Goal: Transaction & Acquisition: Purchase product/service

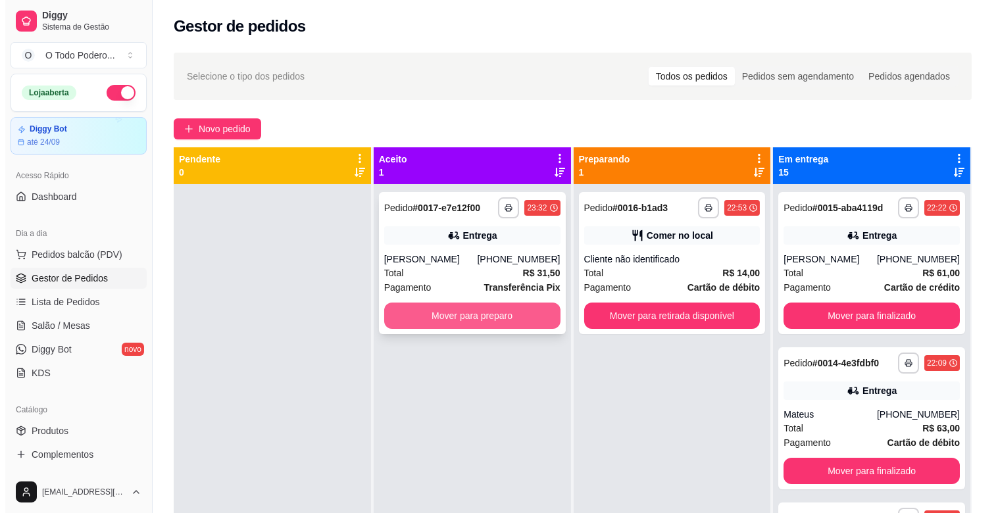
scroll to position [36, 0]
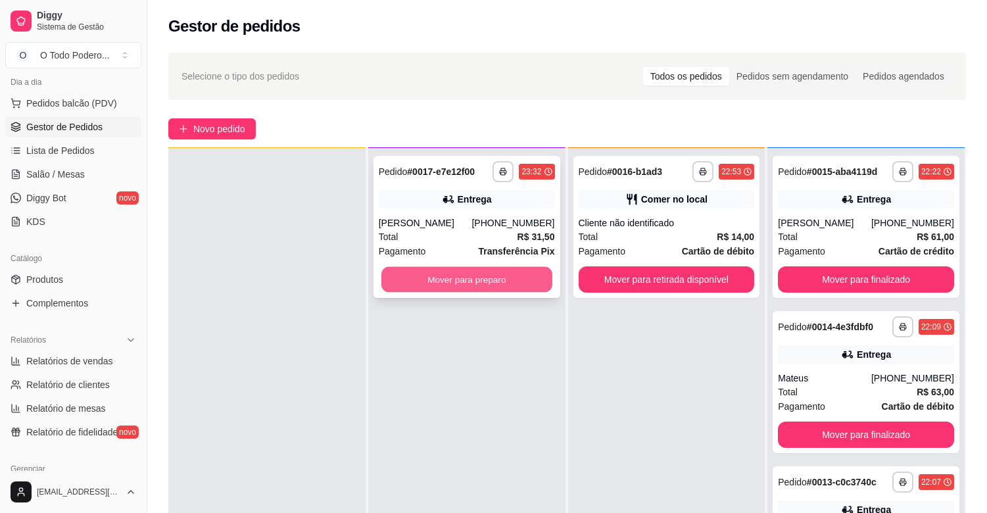
click at [472, 274] on button "Mover para preparo" at bounding box center [466, 280] width 171 height 26
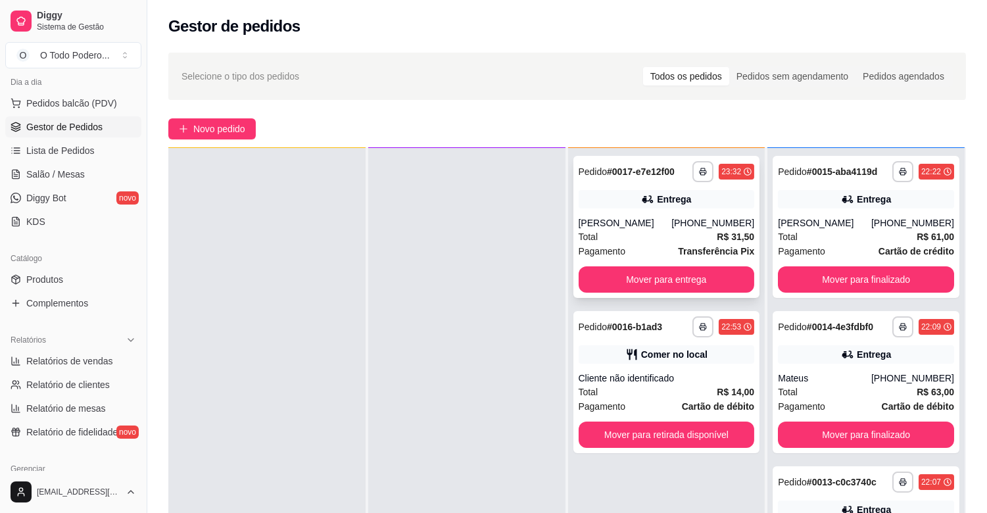
click at [648, 228] on div "[PERSON_NAME]" at bounding box center [625, 222] width 93 height 13
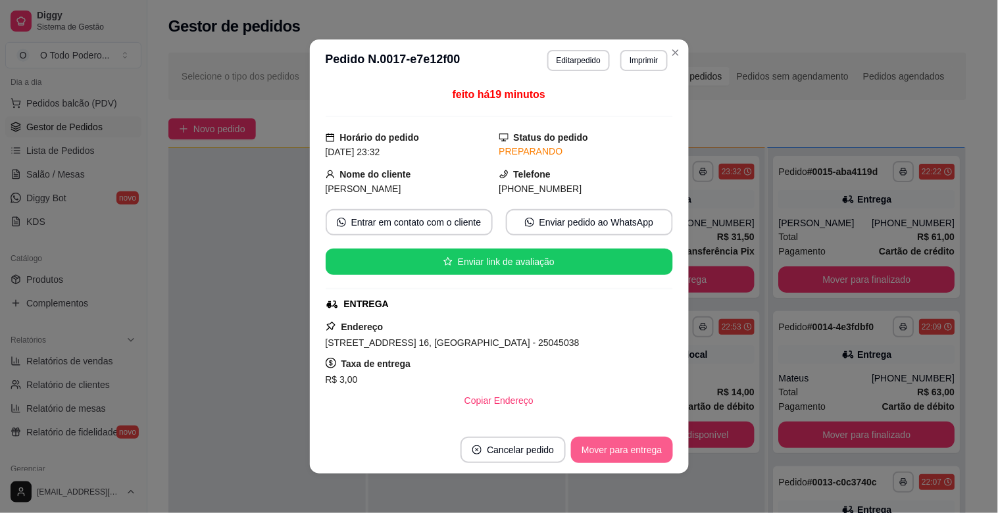
click at [625, 443] on button "Mover para entrega" at bounding box center [621, 450] width 101 height 26
click at [625, 443] on div "Mover para entrega" at bounding box center [621, 450] width 101 height 26
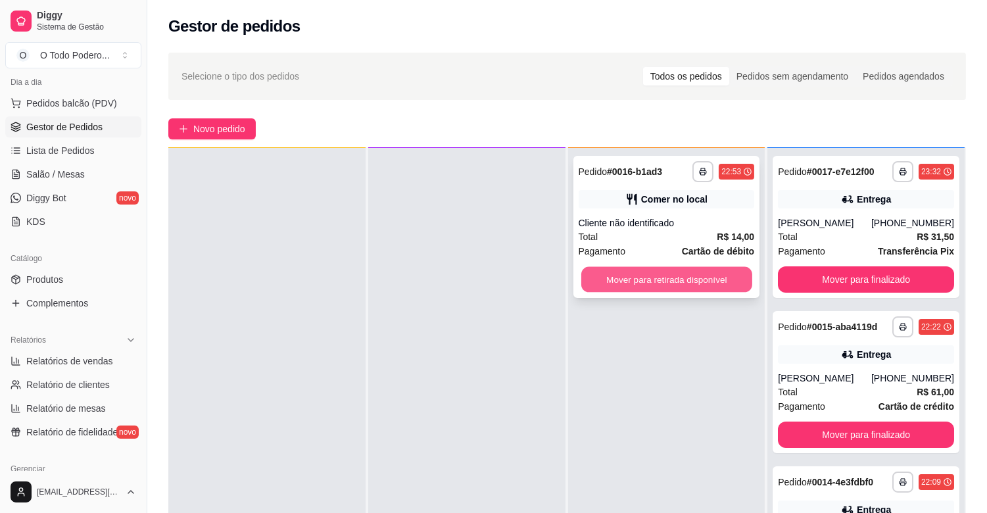
click at [648, 275] on button "Mover para retirada disponível" at bounding box center [666, 280] width 171 height 26
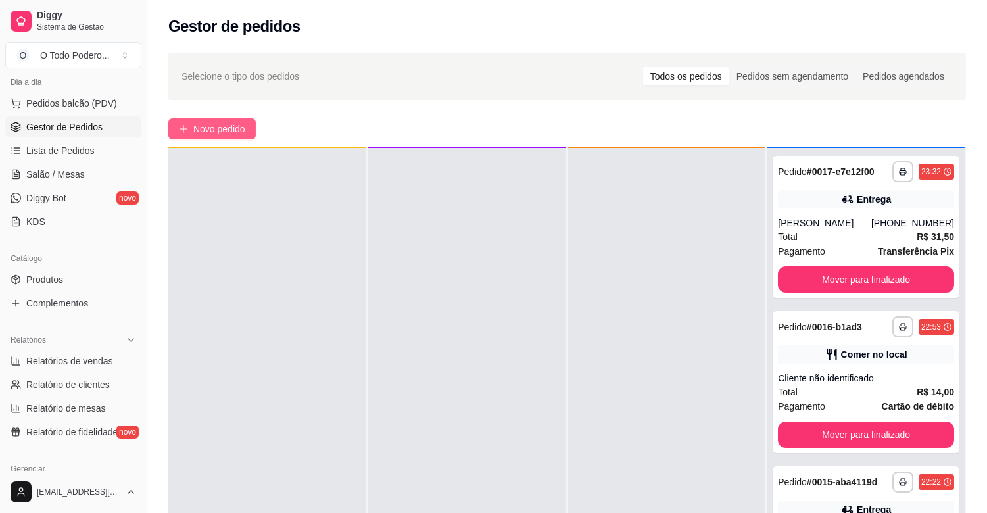
click at [224, 133] on span "Novo pedido" at bounding box center [219, 129] width 52 height 14
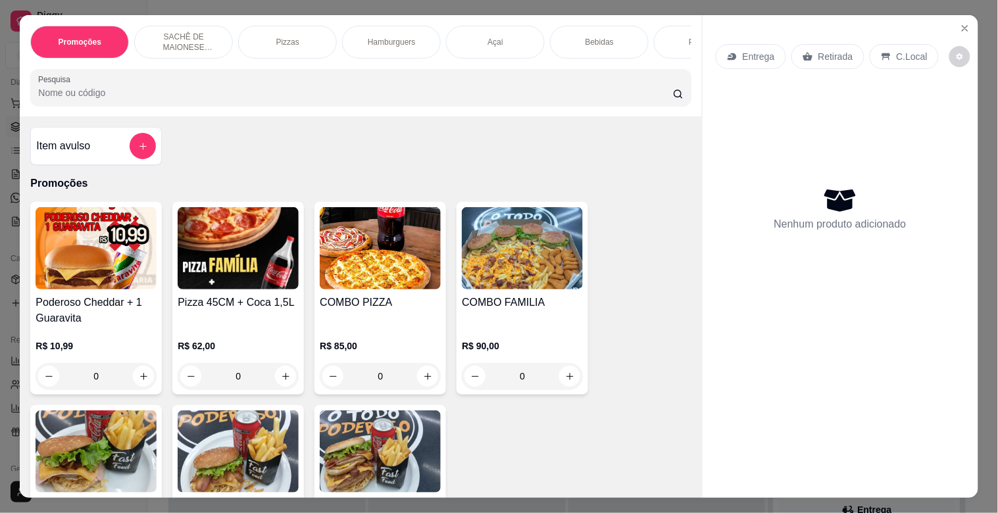
click at [293, 31] on div "Pizzas" at bounding box center [287, 42] width 99 height 33
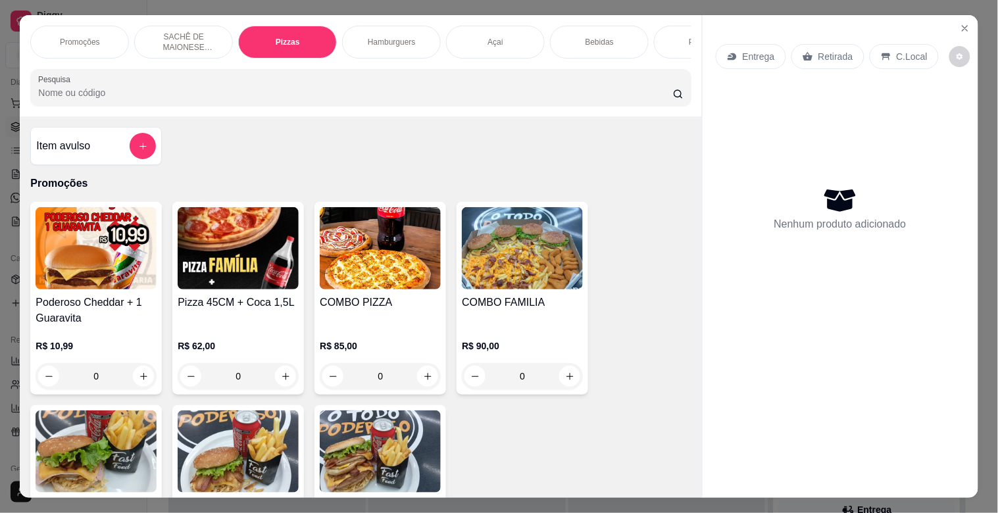
scroll to position [32, 0]
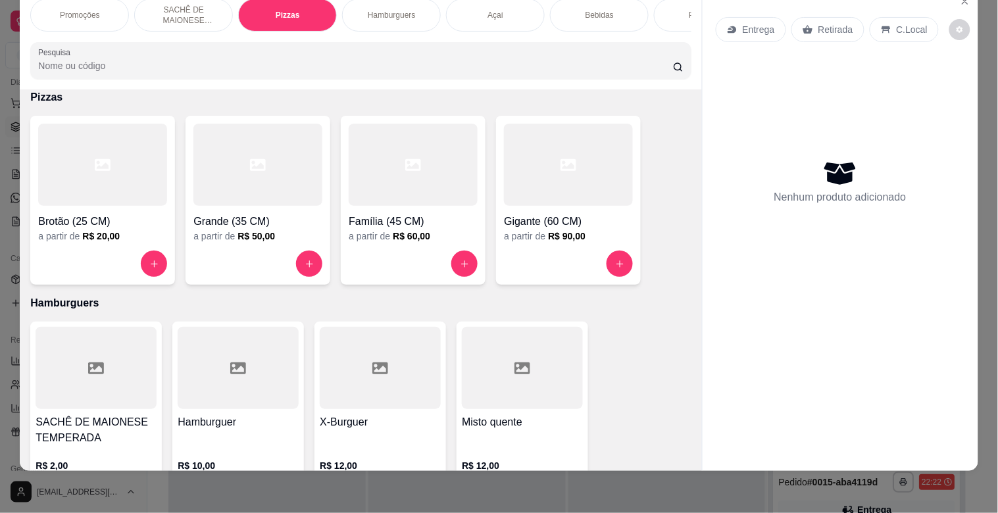
click at [577, 201] on div at bounding box center [568, 165] width 129 height 82
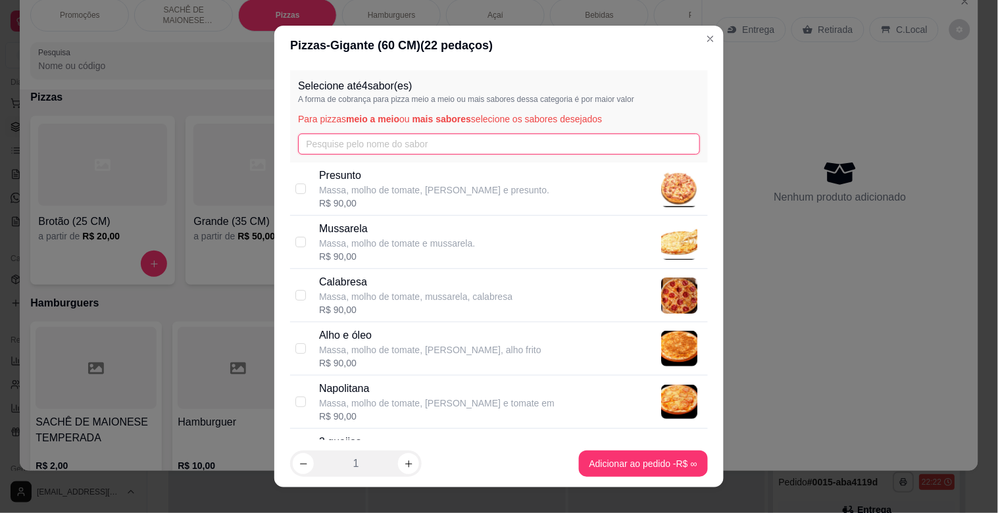
click at [364, 150] on input "text" at bounding box center [499, 143] width 402 height 21
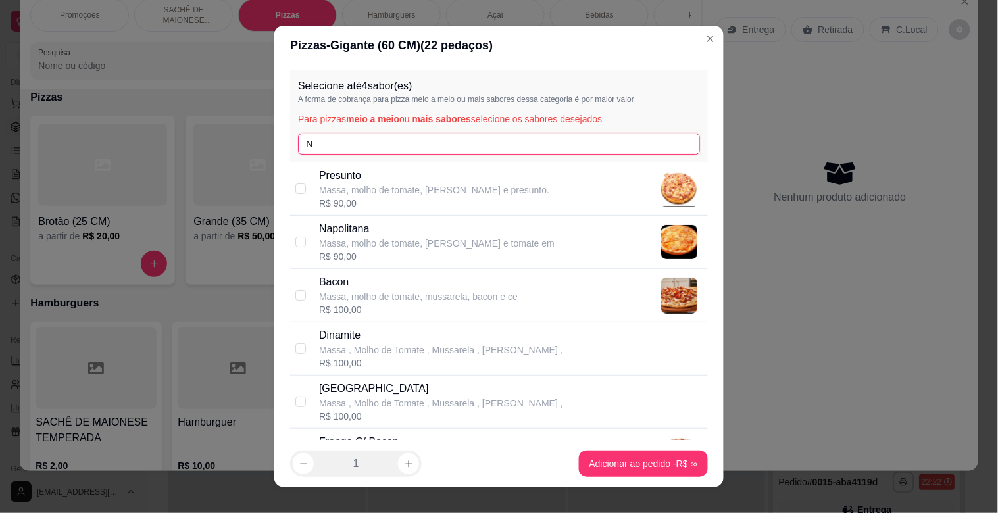
type input "N"
click at [362, 257] on div "R$ 90,00" at bounding box center [436, 256] width 235 height 13
checkbox input "true"
click at [411, 465] on button "increase-product-quantity" at bounding box center [408, 463] width 20 height 20
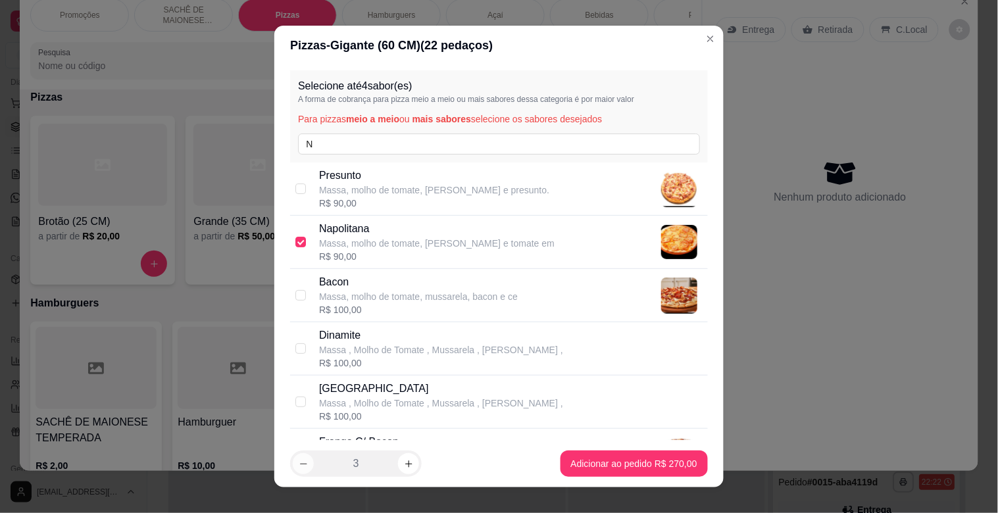
click at [299, 460] on icon "decrease-product-quantity" at bounding box center [304, 464] width 10 height 10
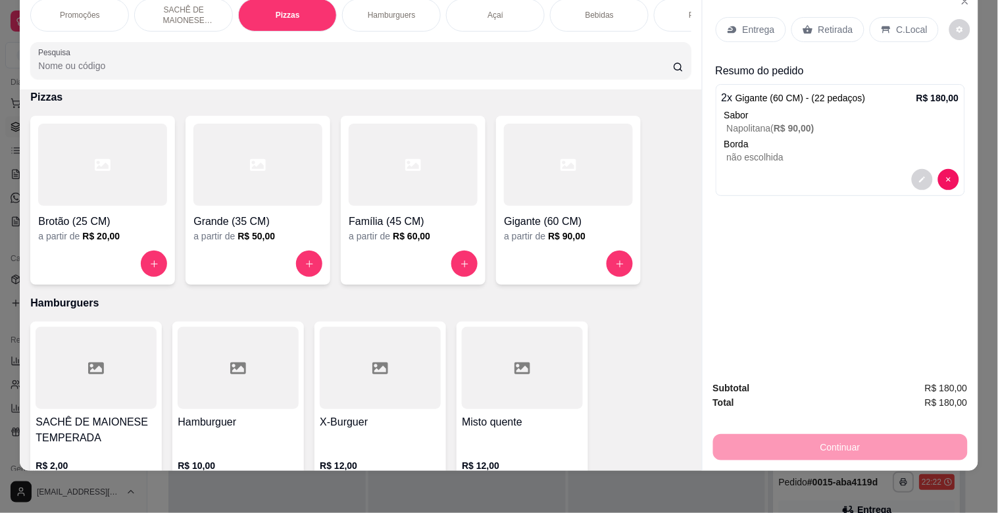
click at [599, 14] on div "Bebidas" at bounding box center [599, 15] width 99 height 33
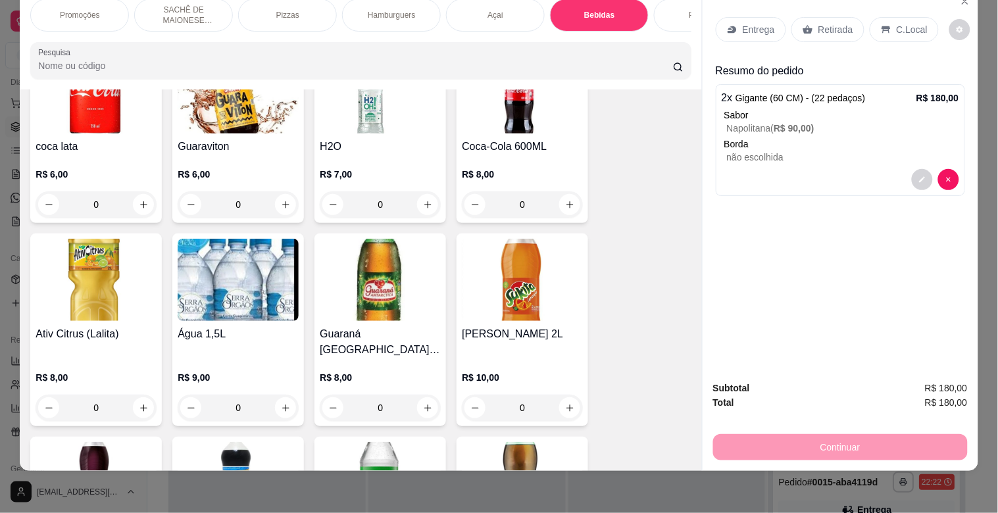
scroll to position [2205, 0]
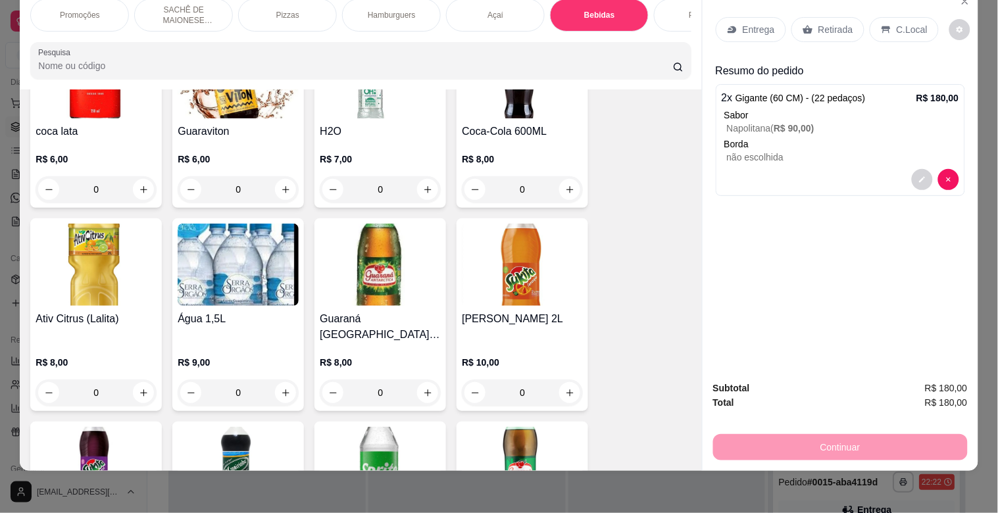
click at [528, 442] on img at bounding box center [522, 468] width 121 height 82
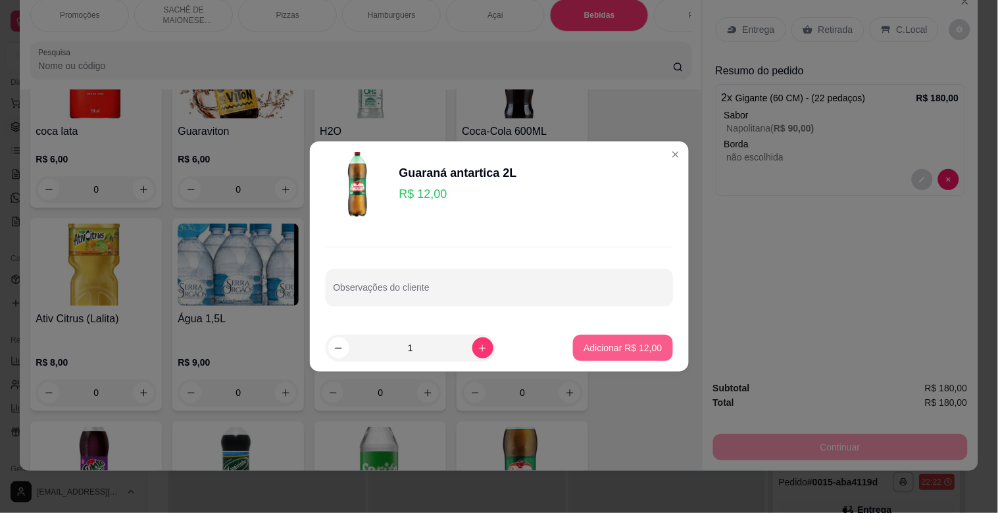
click at [648, 349] on p "Adicionar R$ 12,00" at bounding box center [622, 347] width 78 height 13
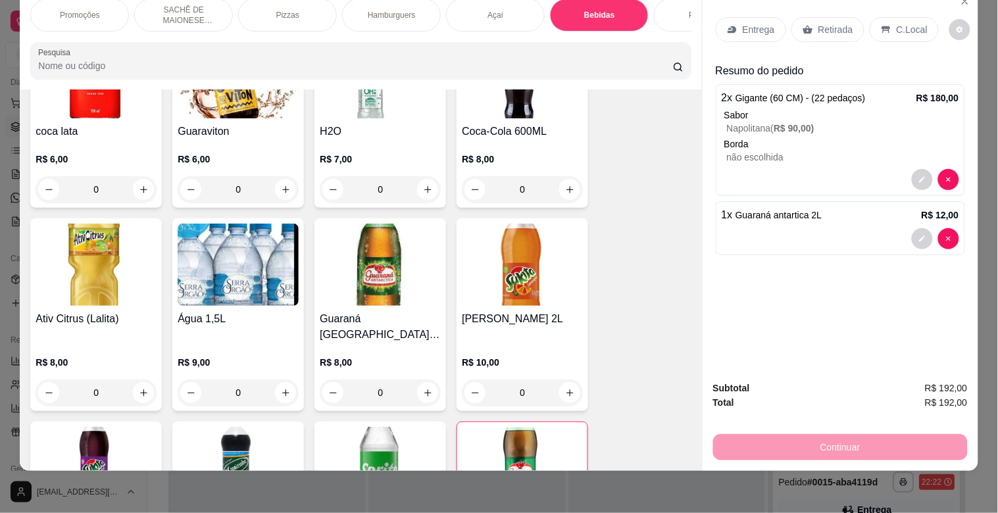
type input "1"
click at [380, 431] on img at bounding box center [380, 468] width 121 height 82
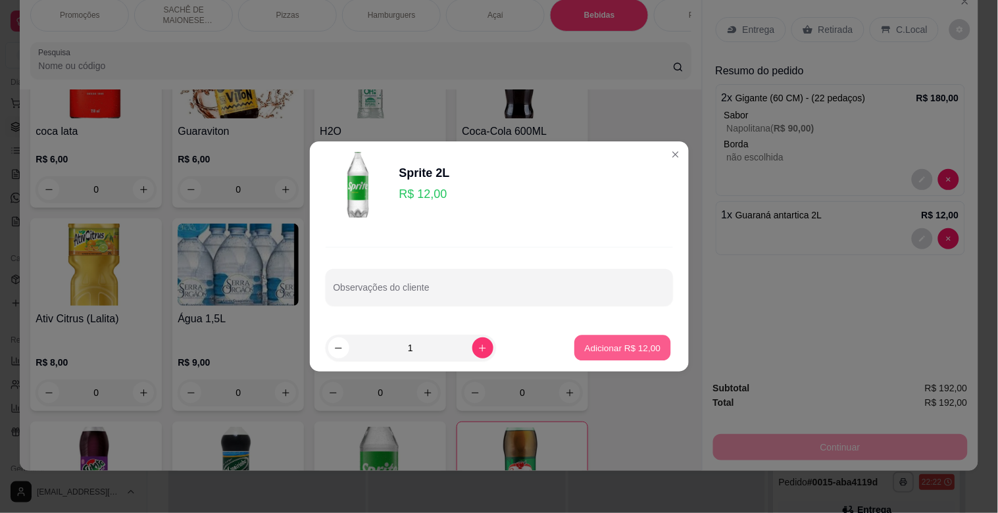
click at [646, 356] on button "Adicionar R$ 12,00" at bounding box center [623, 348] width 97 height 26
type input "1"
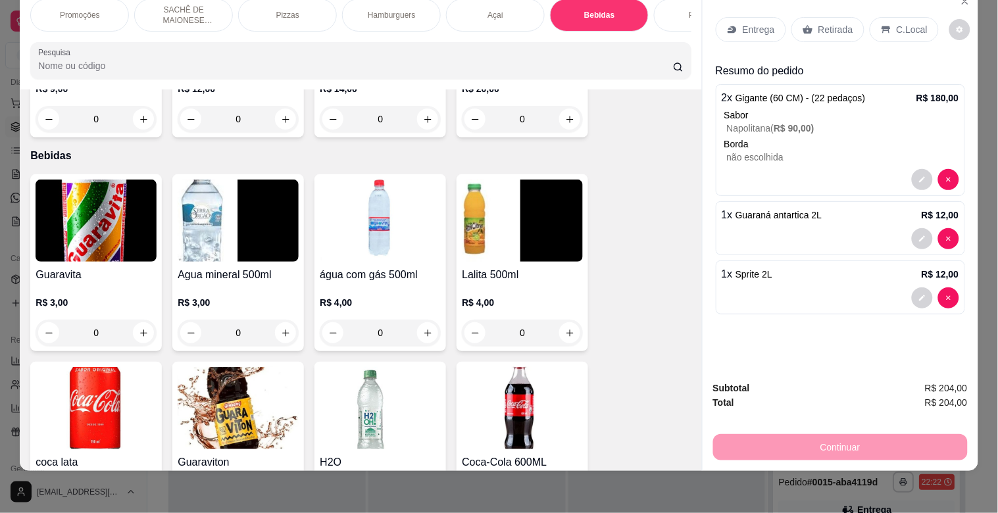
scroll to position [2048, 0]
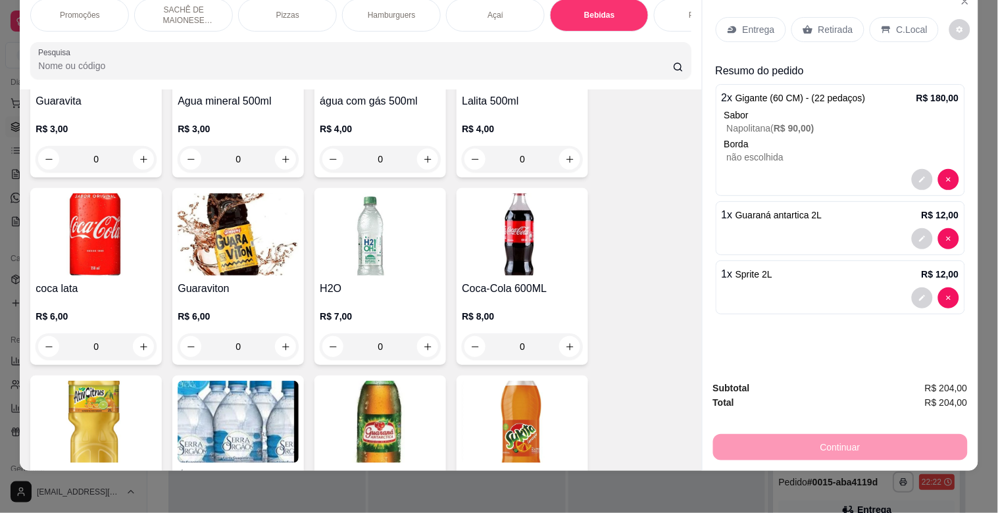
click at [374, 251] on img at bounding box center [380, 234] width 121 height 82
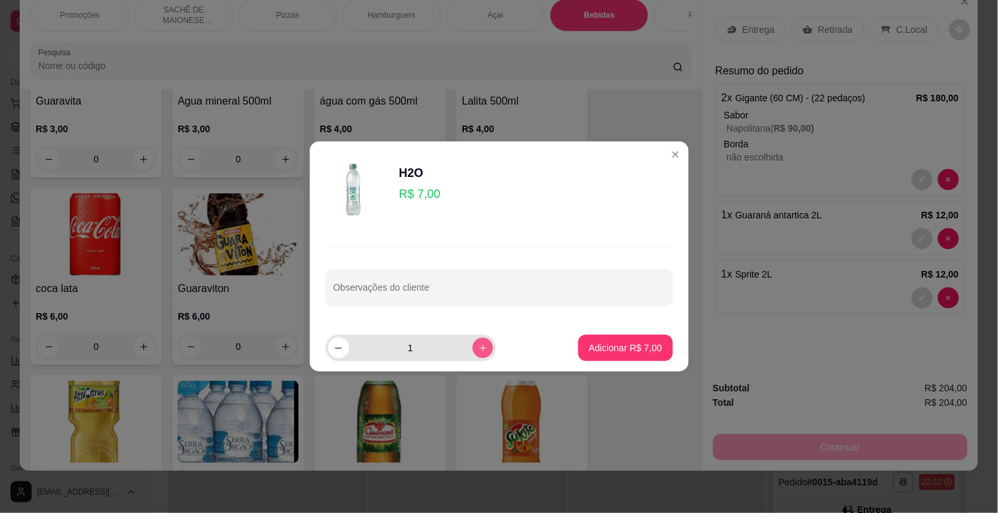
click at [477, 347] on icon "increase-product-quantity" at bounding box center [482, 348] width 10 height 10
type input "2"
click at [639, 353] on p "Adicionar R$ 14,00" at bounding box center [622, 347] width 78 height 13
type input "2"
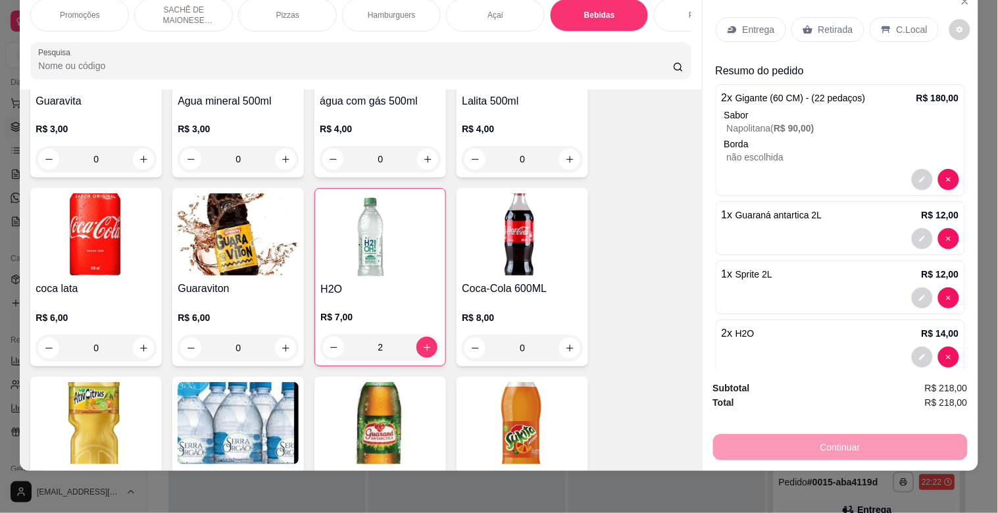
click at [871, 22] on div "C.Local" at bounding box center [903, 29] width 69 height 25
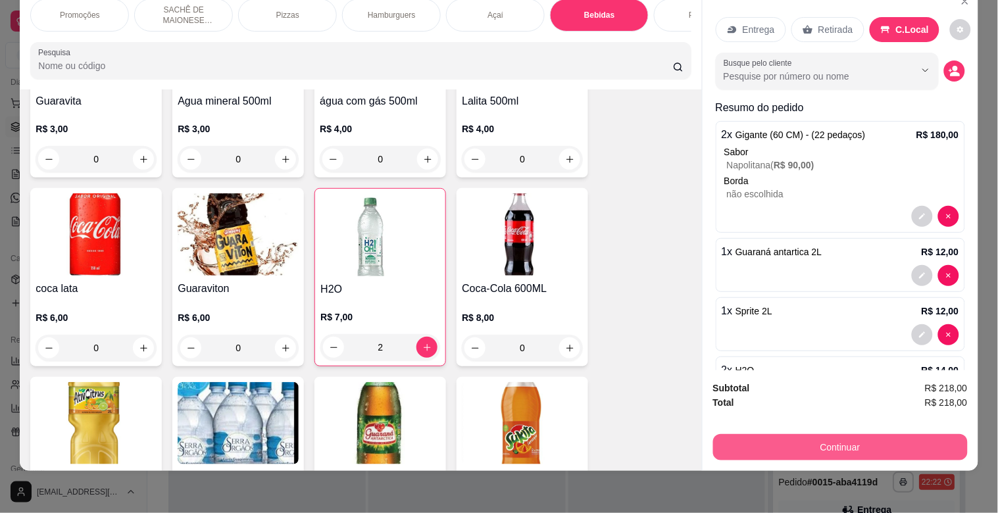
click at [817, 442] on button "Continuar" at bounding box center [840, 447] width 254 height 26
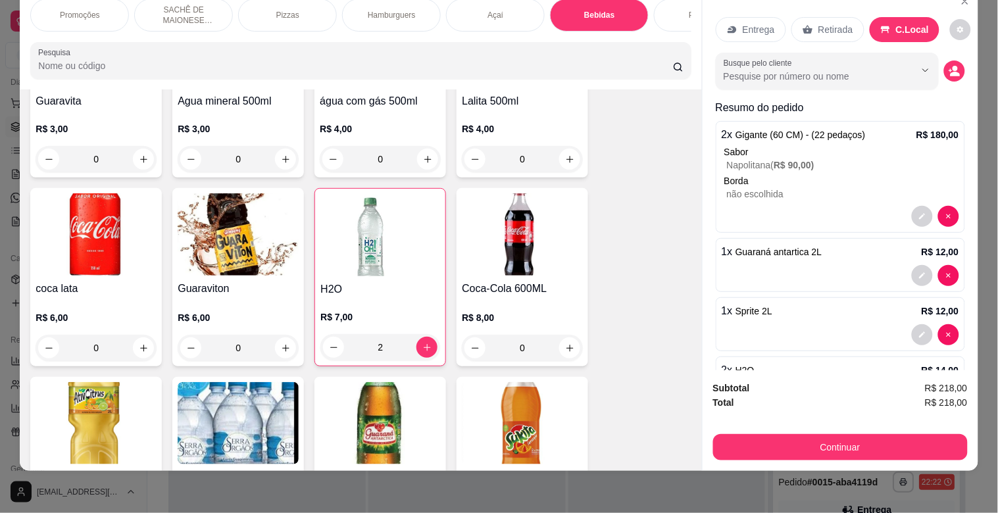
click at [368, 10] on p "Hamburguers" at bounding box center [392, 15] width 48 height 11
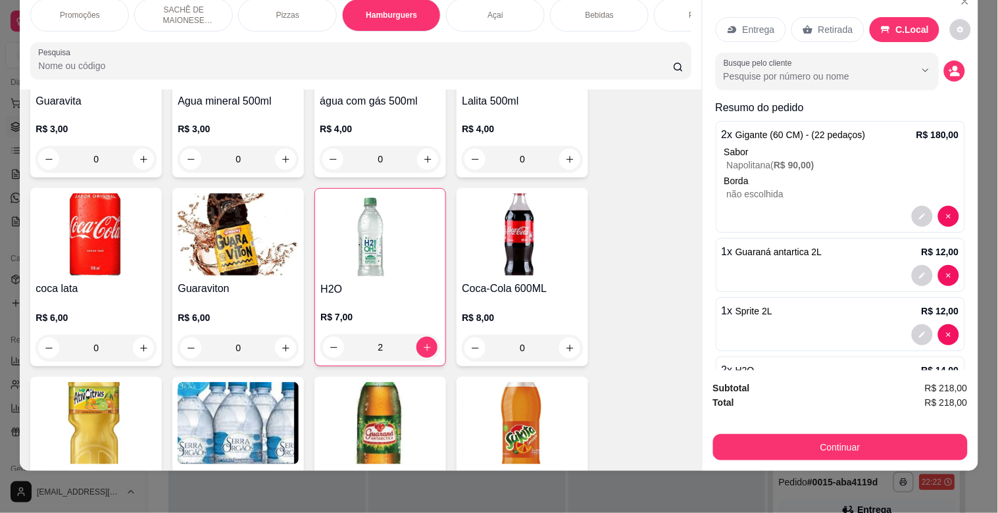
scroll to position [911, 0]
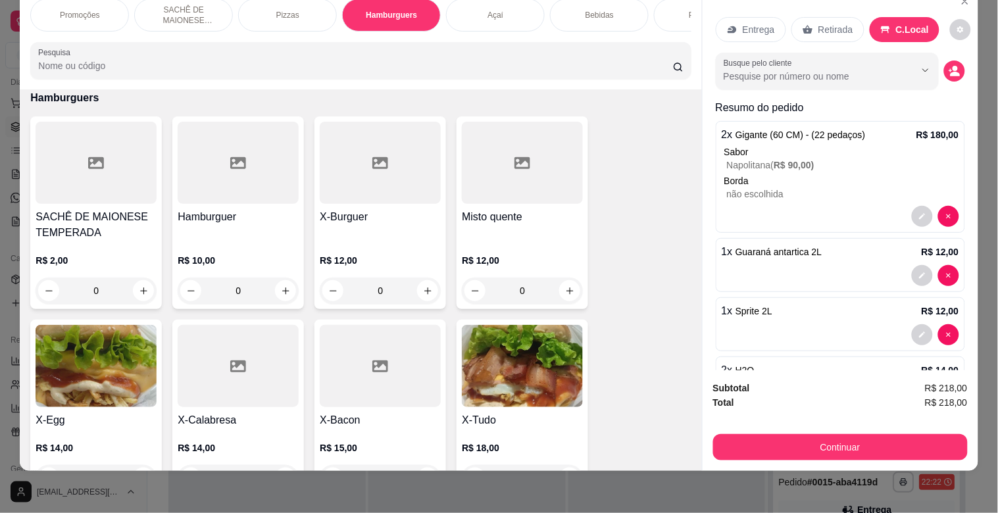
click at [55, 383] on img at bounding box center [96, 366] width 121 height 82
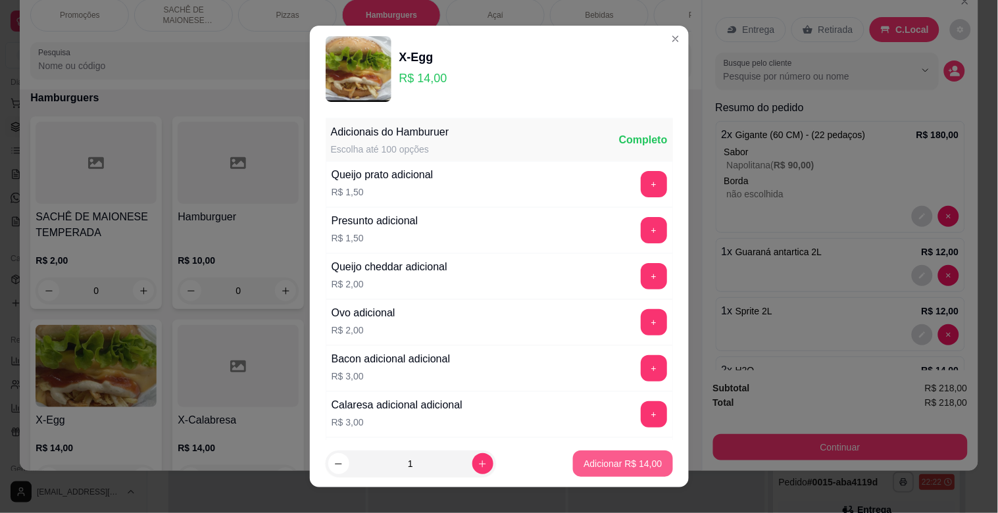
click at [642, 468] on p "Adicionar R$ 14,00" at bounding box center [622, 463] width 78 height 13
type input "1"
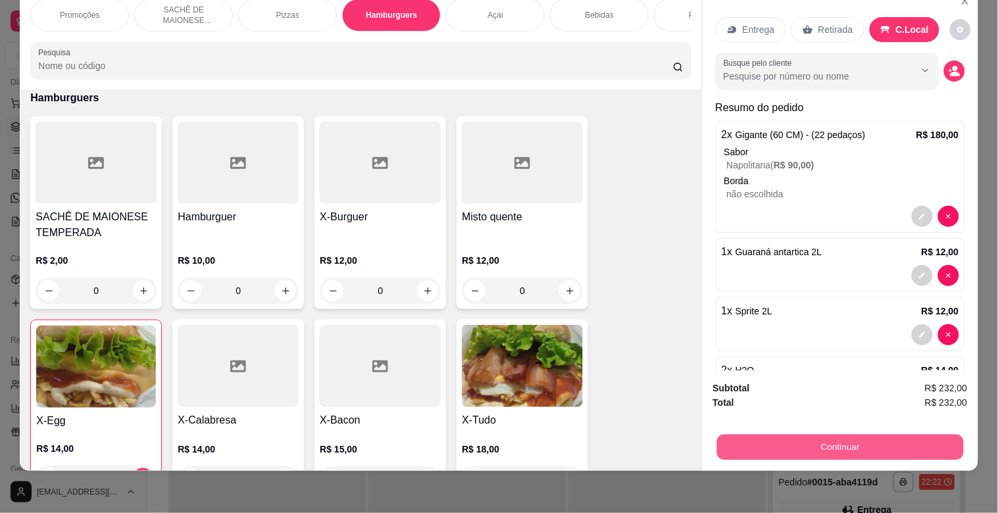
click at [758, 434] on button "Continuar" at bounding box center [839, 447] width 247 height 26
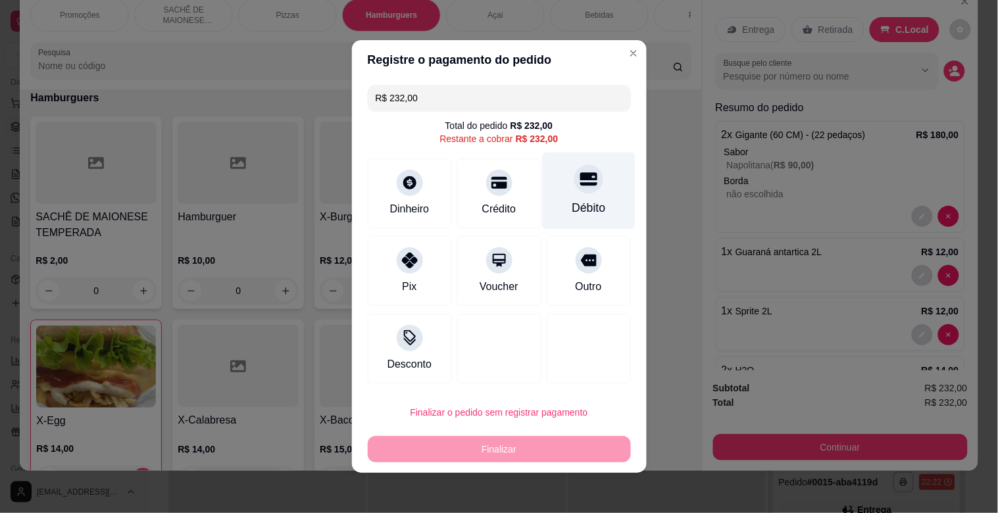
click at [552, 205] on div "Débito" at bounding box center [588, 191] width 93 height 77
type input "R$ 0,00"
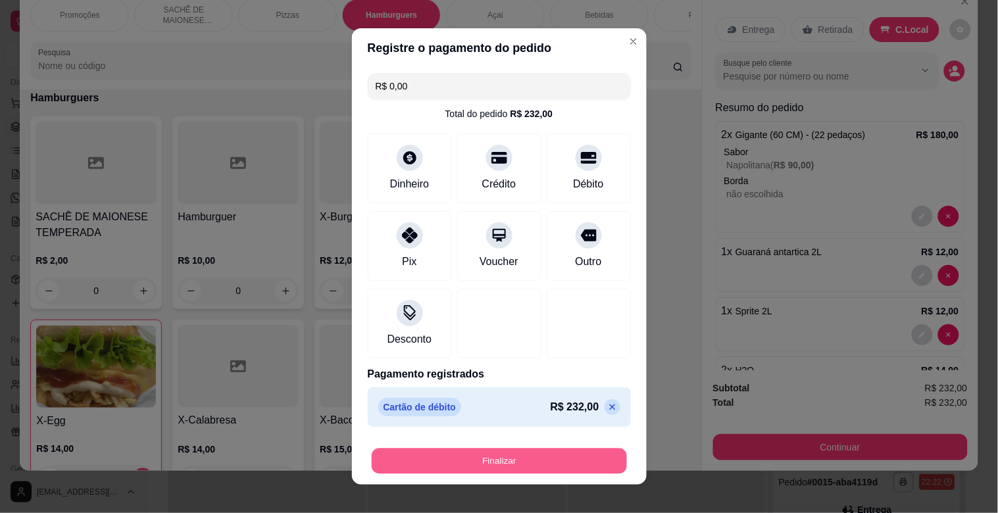
click at [496, 456] on button "Finalizar" at bounding box center [499, 461] width 255 height 26
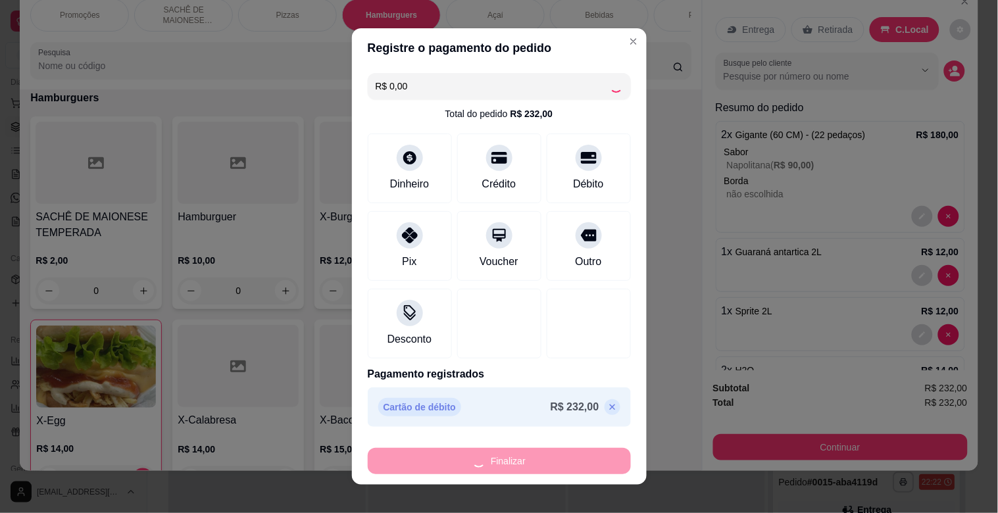
type input "0"
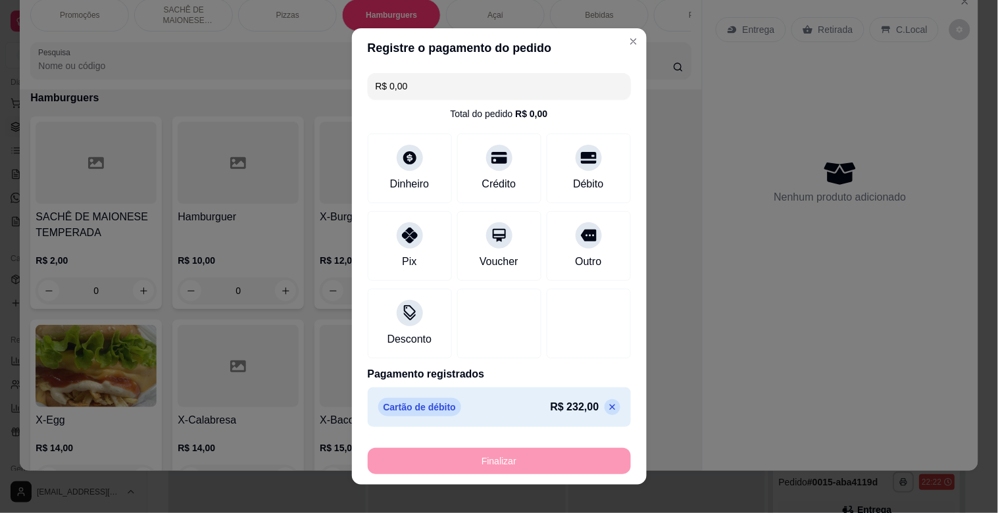
type input "-R$ 232,00"
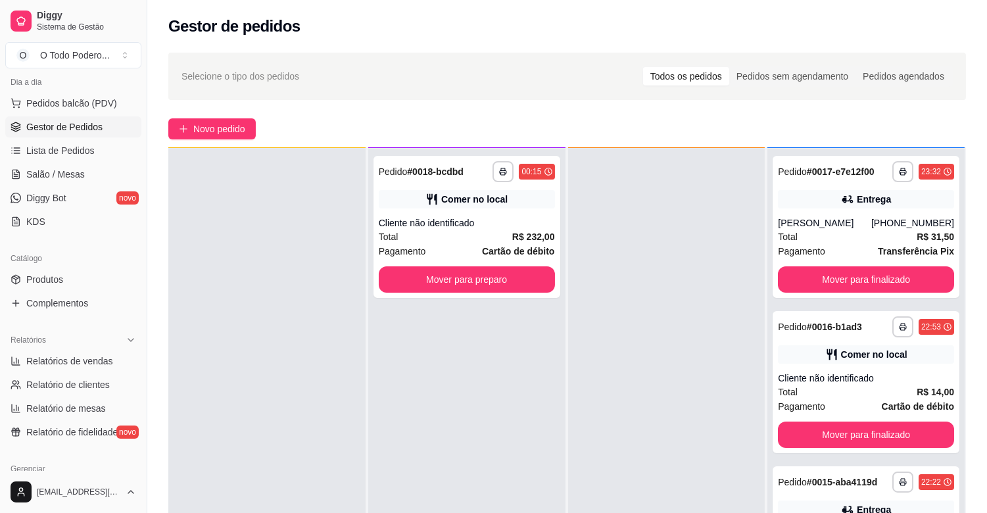
click at [249, 116] on div "**********" at bounding box center [567, 360] width 840 height 631
click at [247, 123] on button "Novo pedido" at bounding box center [211, 128] width 87 height 21
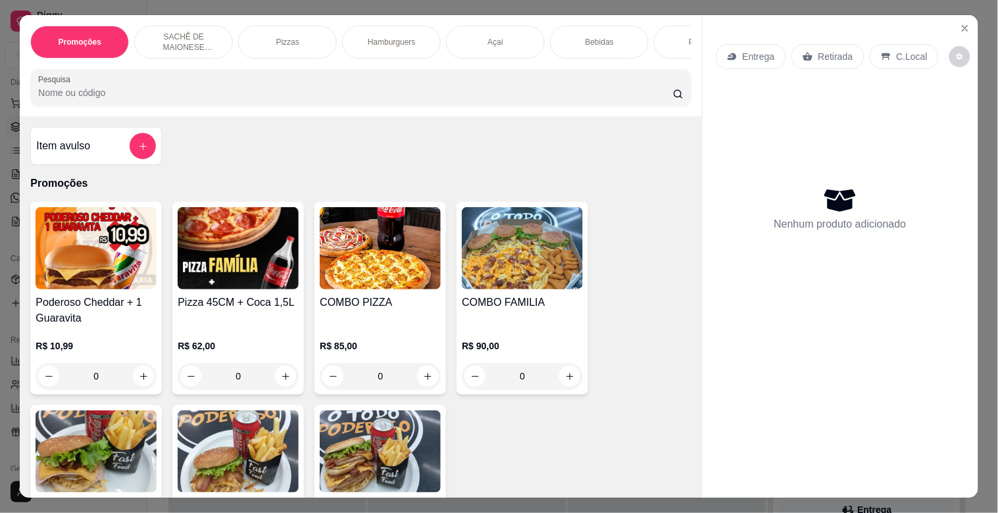
click at [270, 349] on p "R$ 62,00" at bounding box center [238, 345] width 121 height 13
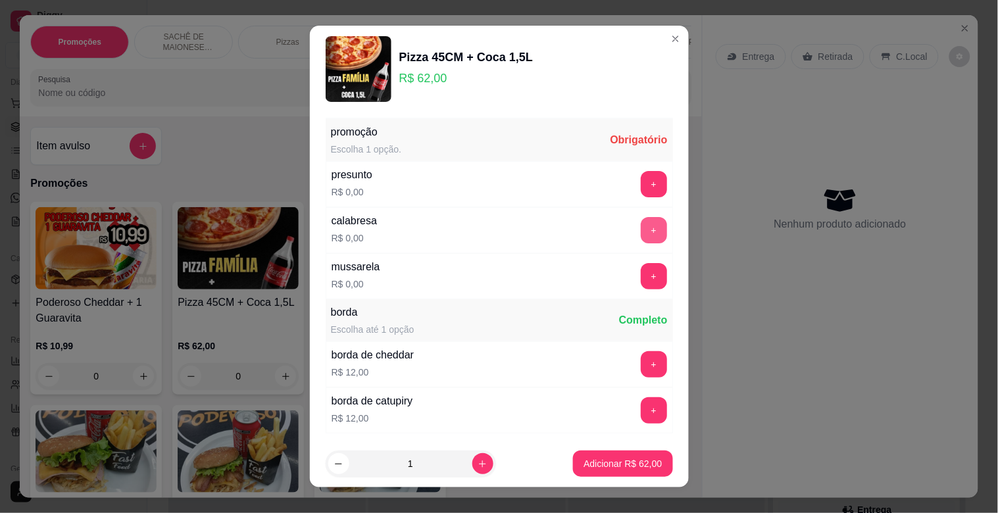
click at [640, 225] on button "+" at bounding box center [653, 230] width 26 height 26
click at [583, 475] on button "Adicionar R$ 62,00" at bounding box center [622, 463] width 99 height 26
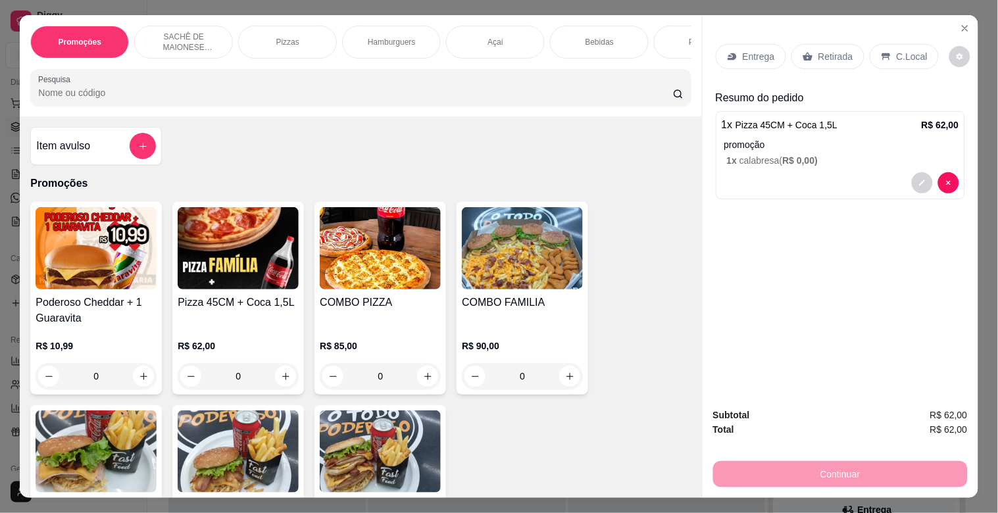
click at [287, 37] on p "Pizzas" at bounding box center [287, 42] width 23 height 11
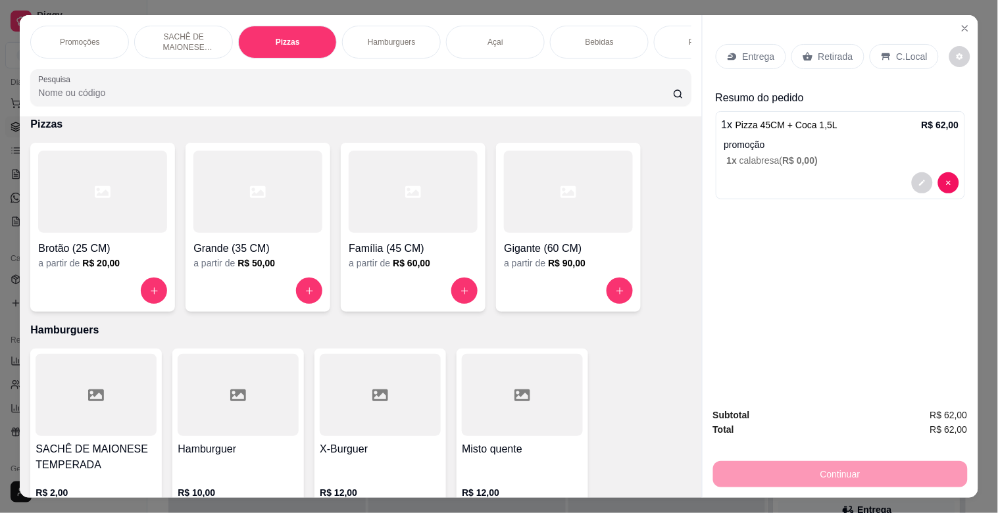
scroll to position [32, 0]
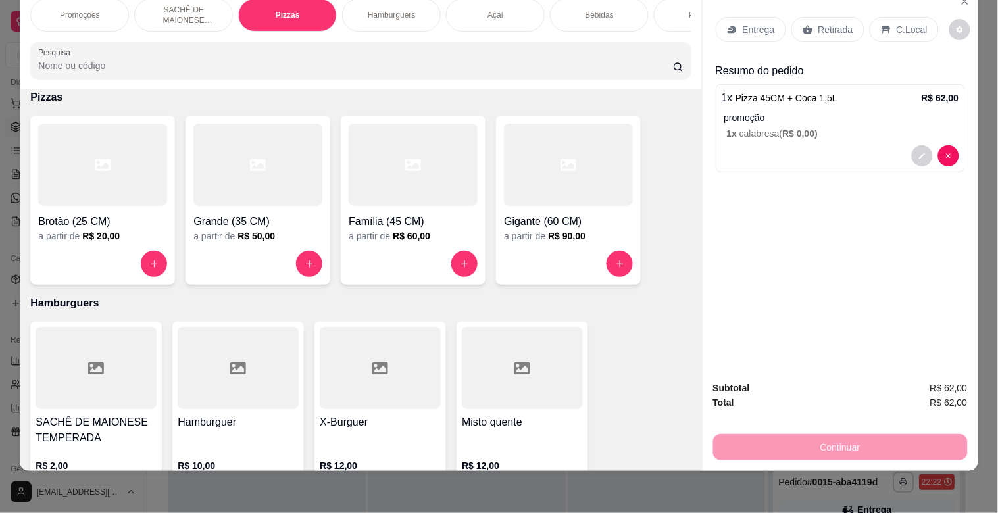
click at [618, 200] on div at bounding box center [568, 165] width 129 height 82
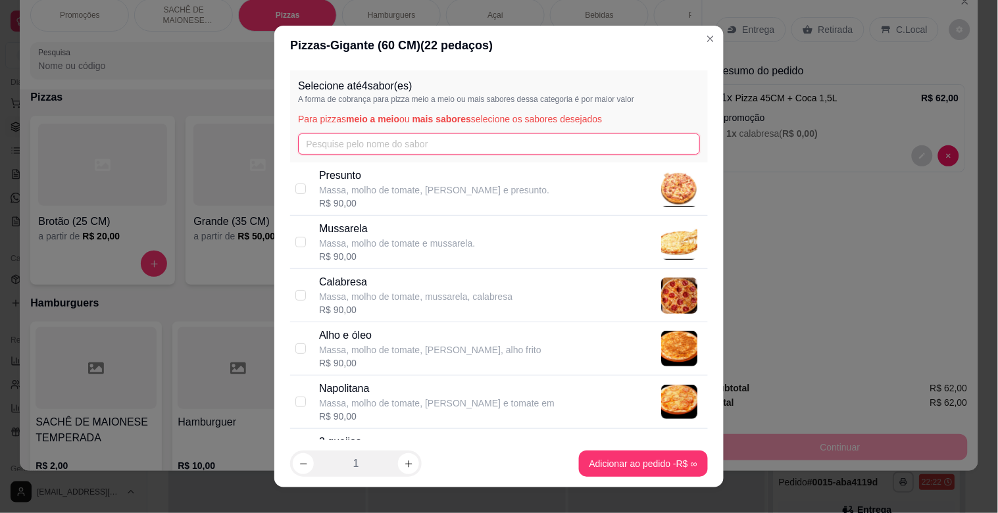
click at [431, 141] on input "text" at bounding box center [499, 143] width 402 height 21
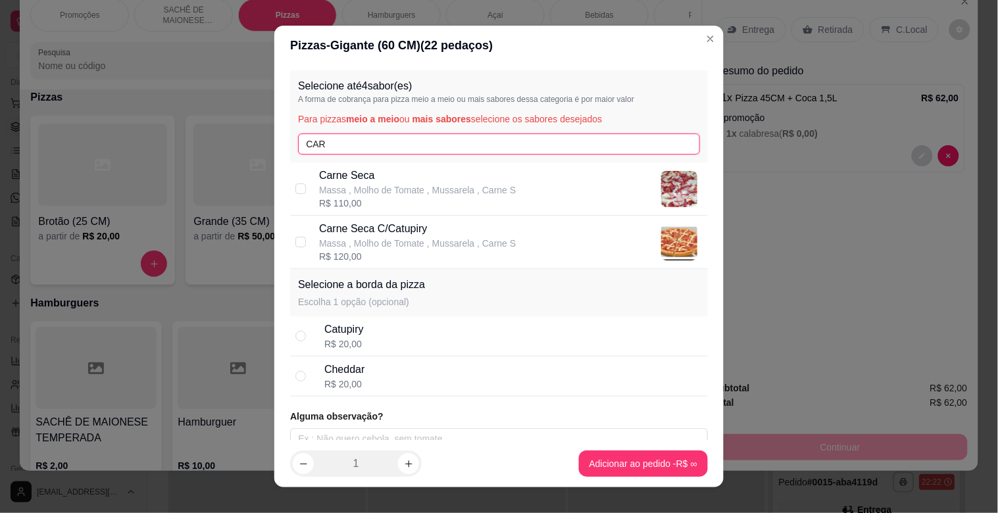
type input "CAR"
click at [397, 205] on div "R$ 110,00" at bounding box center [417, 203] width 197 height 13
checkbox input "true"
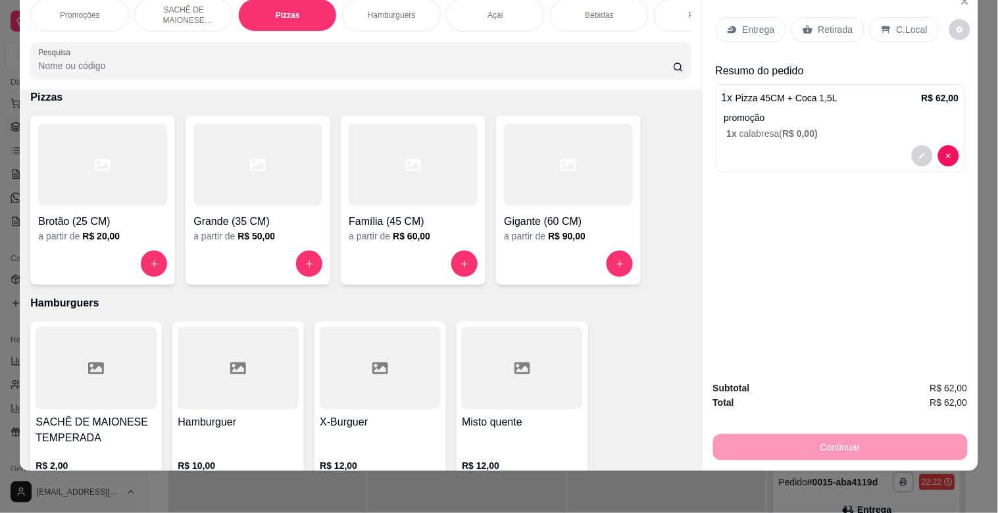
click at [529, 164] on div at bounding box center [568, 165] width 129 height 82
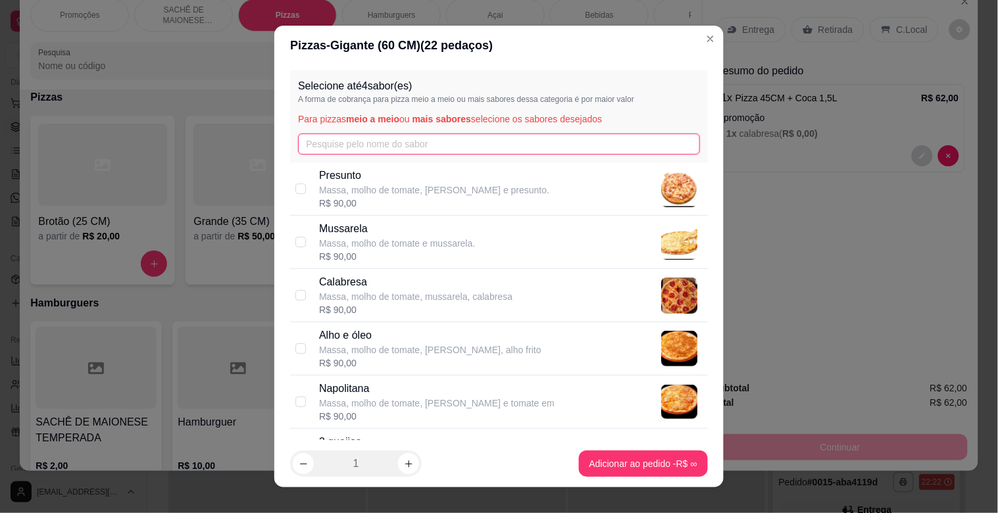
click at [395, 147] on input "text" at bounding box center [499, 143] width 402 height 21
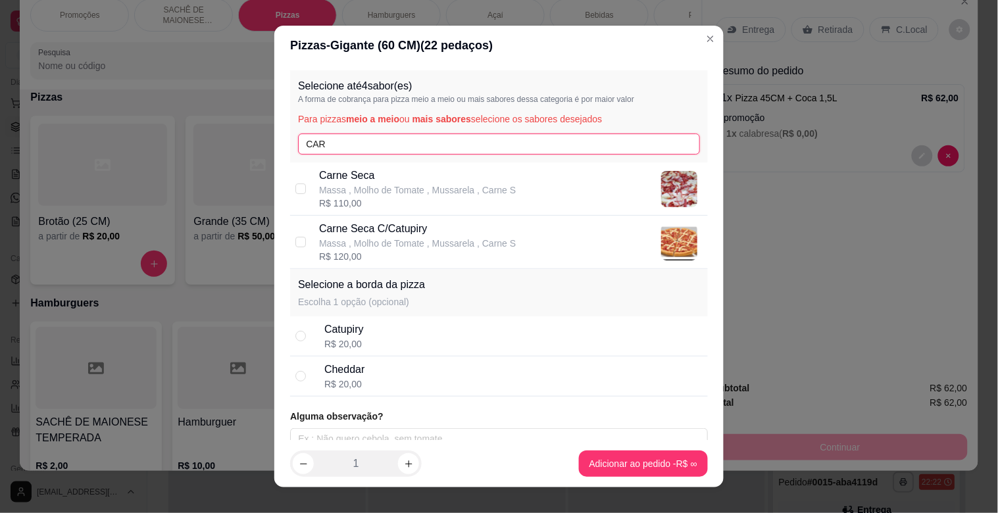
type input "CAR"
click at [372, 185] on p "Massa , Molho de Tomate , Mussarela , Carne S" at bounding box center [417, 189] width 197 height 13
checkbox input "true"
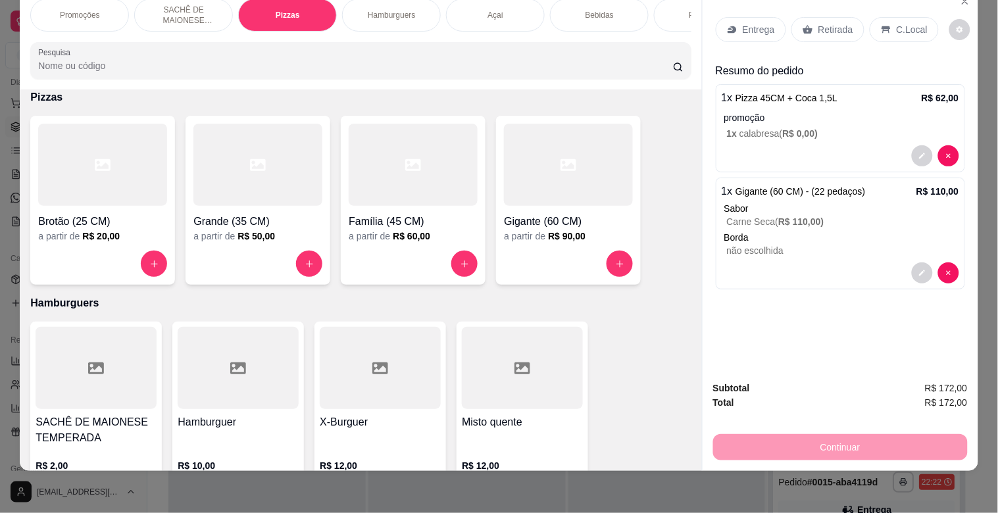
click at [591, 11] on div "Bebidas" at bounding box center [599, 15] width 99 height 33
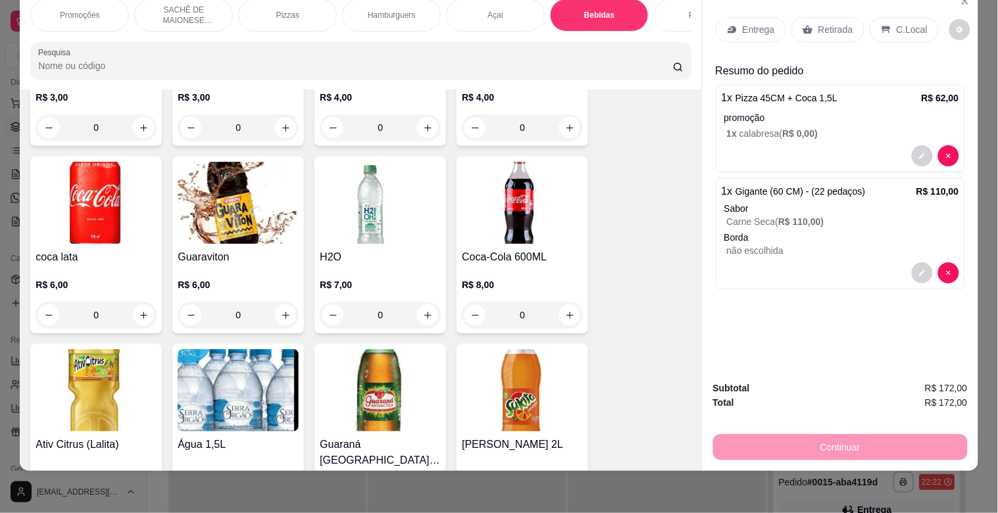
scroll to position [2213, 0]
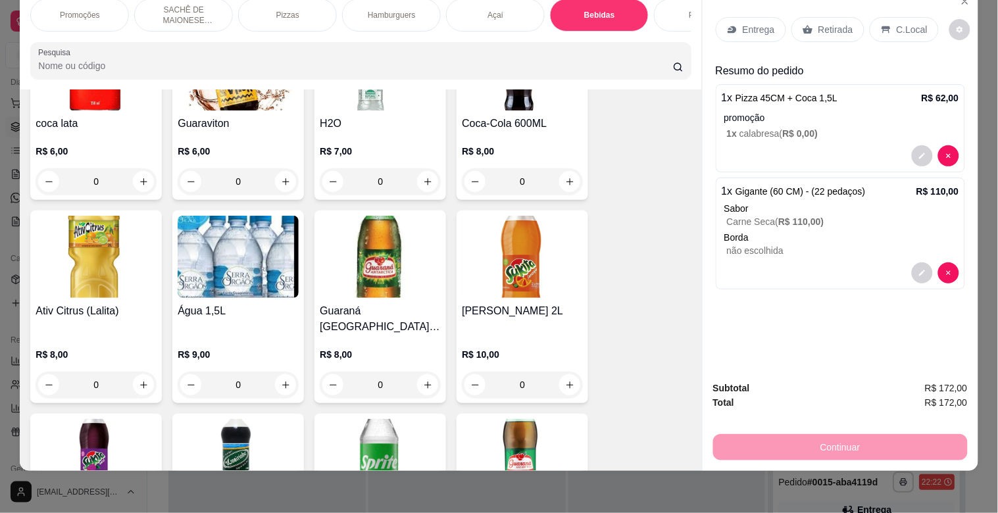
click at [370, 419] on img at bounding box center [380, 460] width 121 height 82
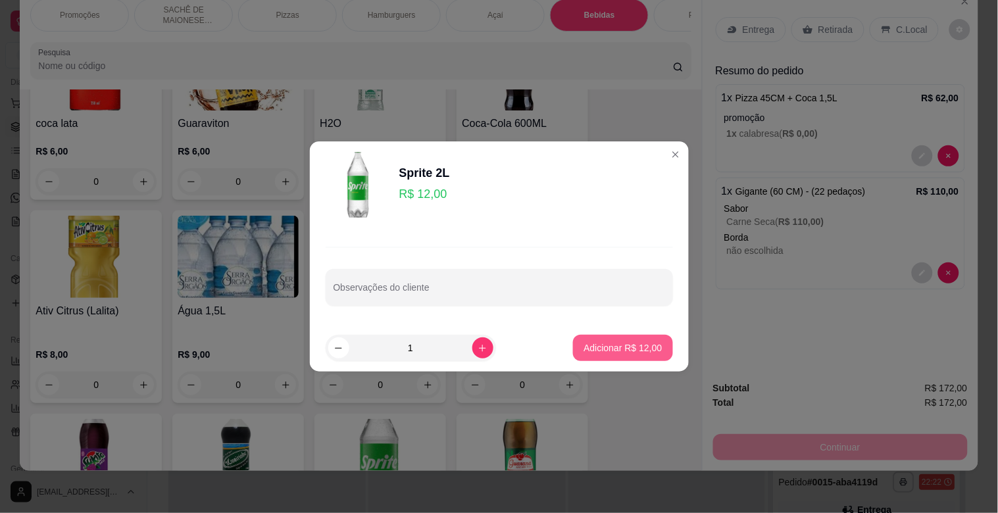
click at [606, 338] on button "Adicionar R$ 12,00" at bounding box center [622, 348] width 99 height 26
type input "1"
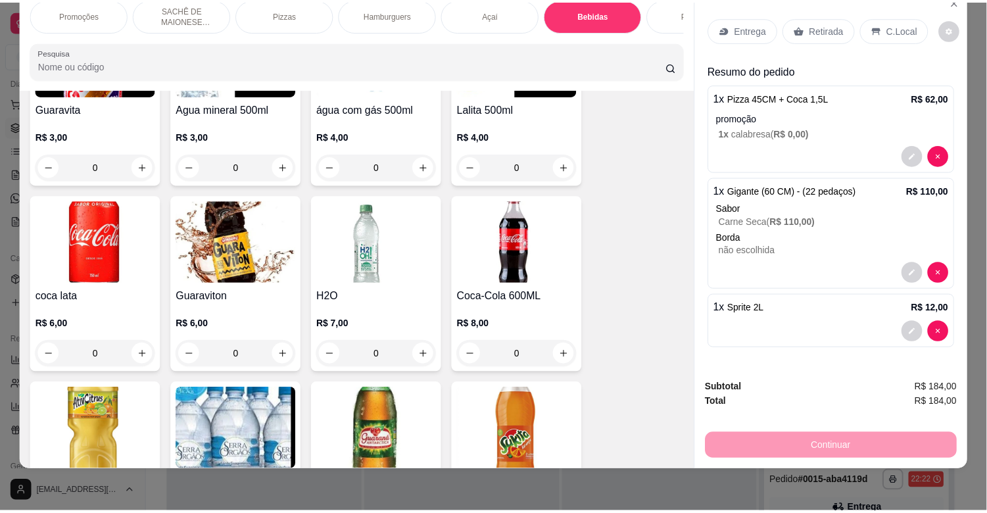
scroll to position [2024, 0]
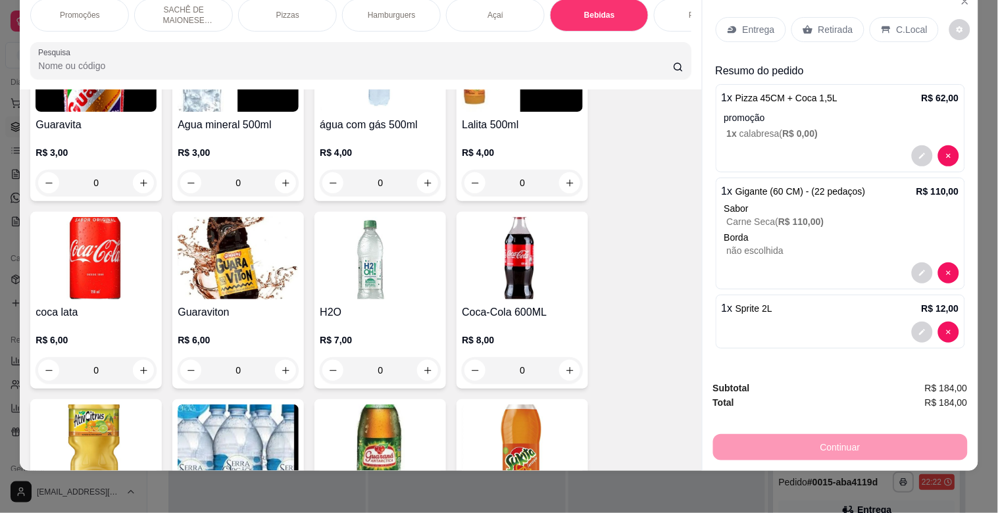
click at [402, 130] on h4 "água com gás 500ml" at bounding box center [380, 125] width 121 height 16
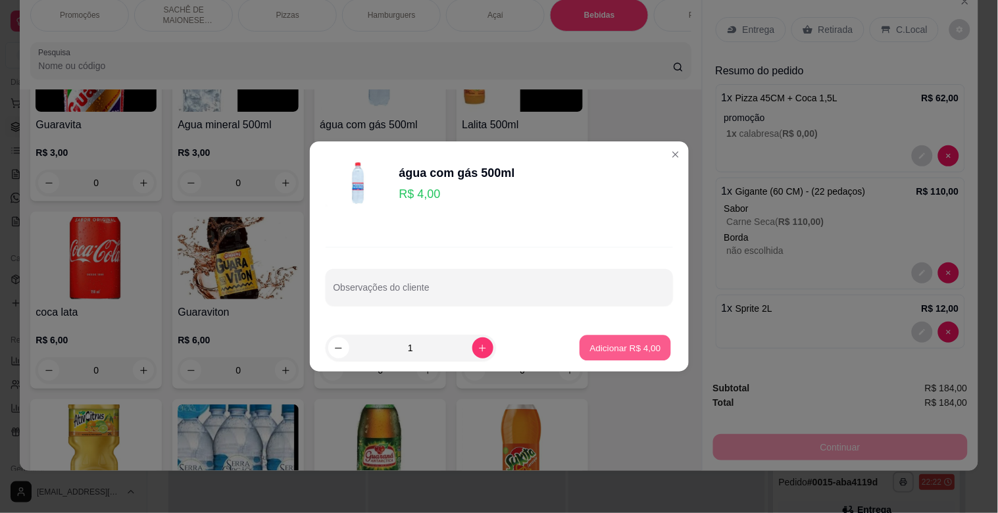
click at [628, 358] on button "Adicionar R$ 4,00" at bounding box center [624, 348] width 91 height 26
type input "1"
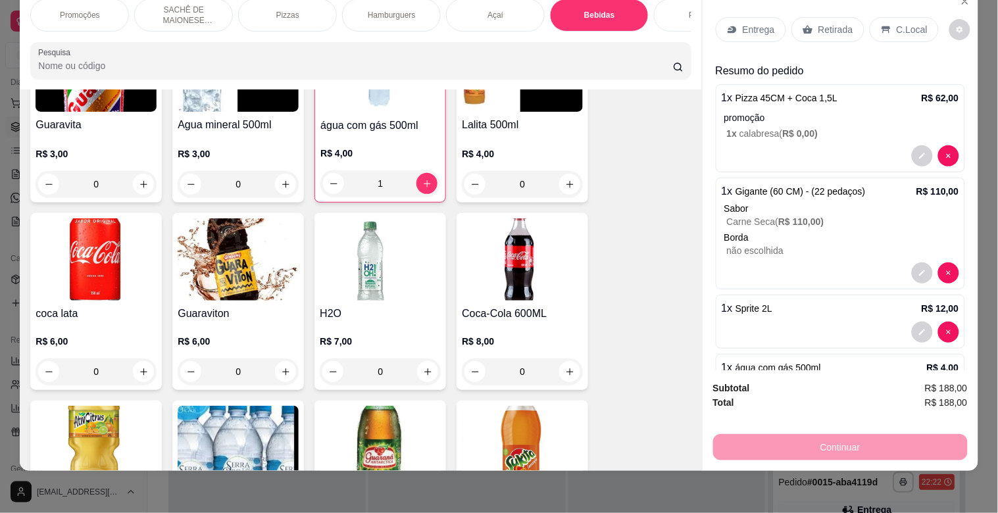
click at [195, 155] on p "R$ 3,00" at bounding box center [238, 153] width 121 height 13
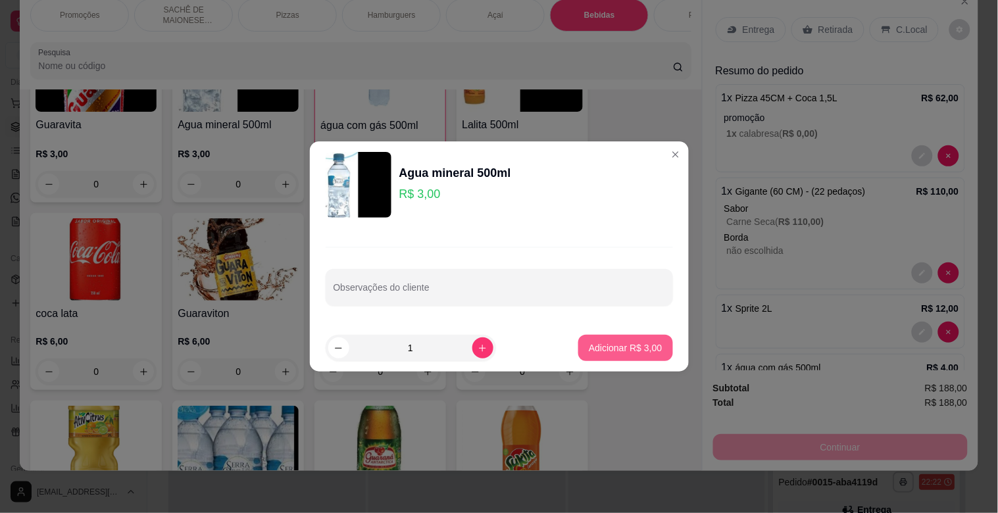
click at [594, 349] on p "Adicionar R$ 3,00" at bounding box center [625, 347] width 73 height 13
type input "1"
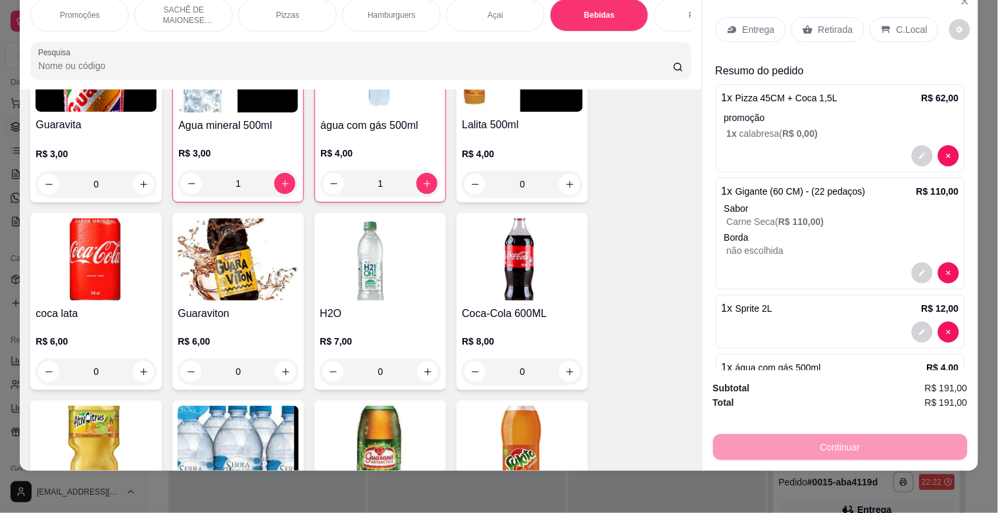
click at [898, 29] on div "C.Local" at bounding box center [903, 29] width 69 height 25
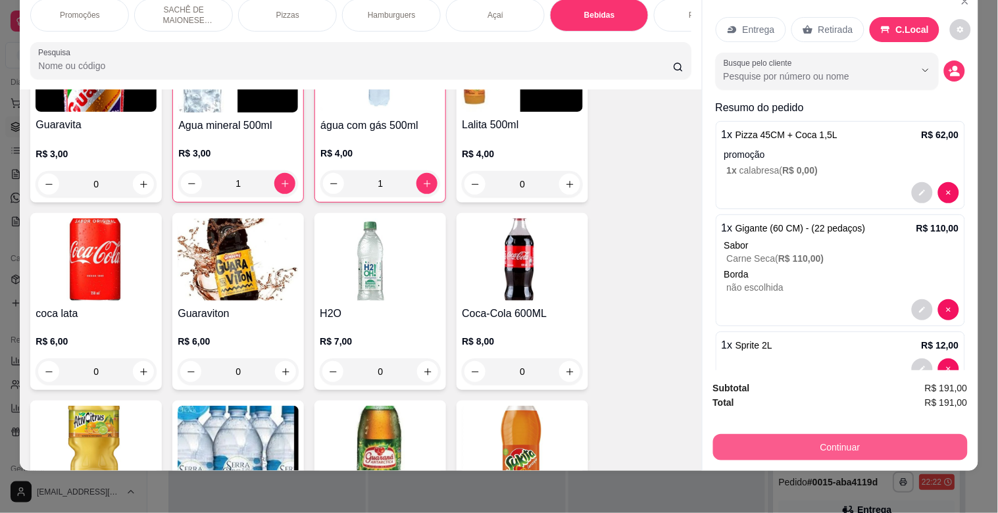
click at [856, 434] on button "Continuar" at bounding box center [840, 447] width 254 height 26
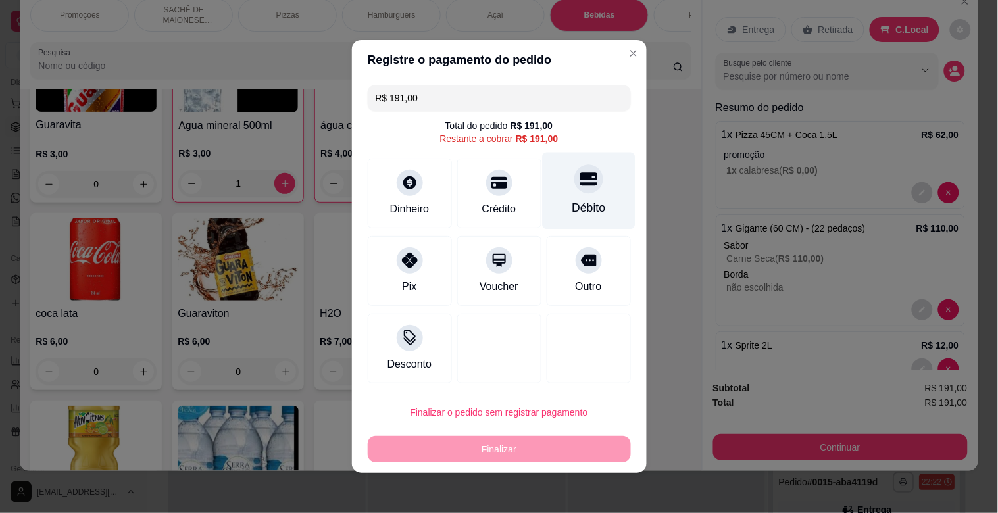
click at [600, 206] on div "Débito" at bounding box center [588, 191] width 93 height 77
type input "R$ 0,00"
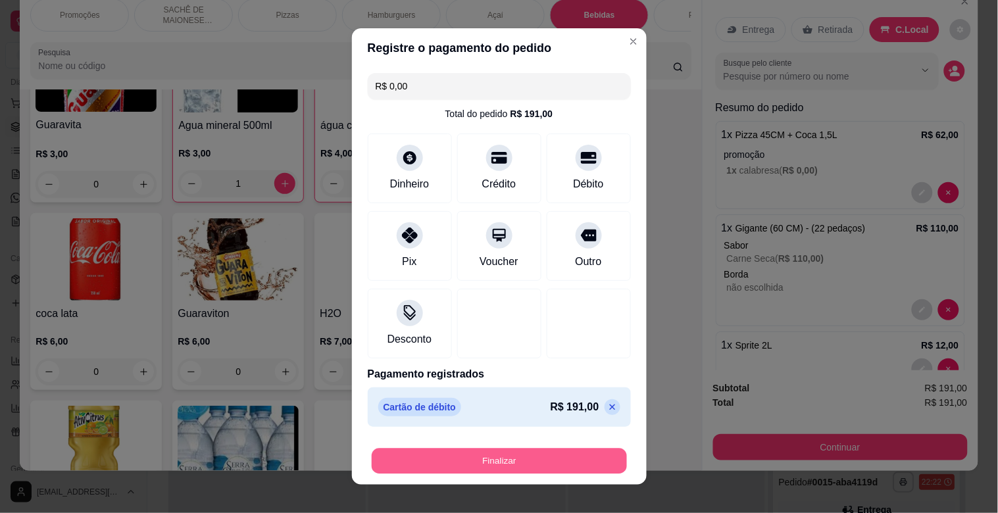
click at [511, 464] on button "Finalizar" at bounding box center [499, 461] width 255 height 26
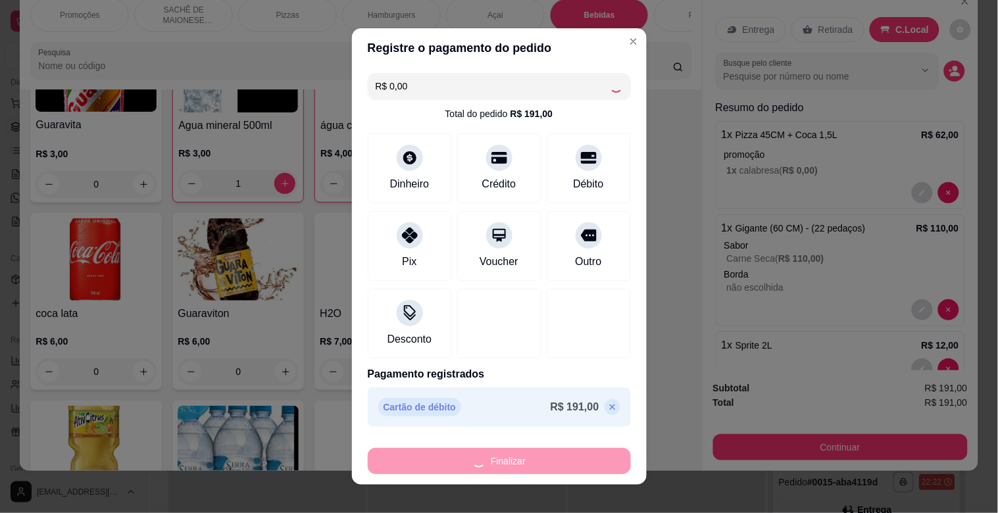
type input "0"
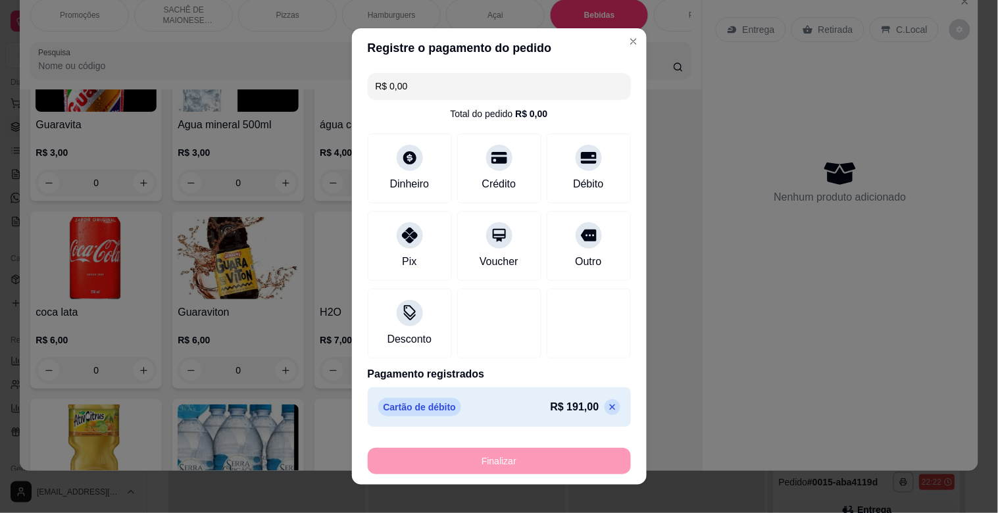
type input "-R$ 191,00"
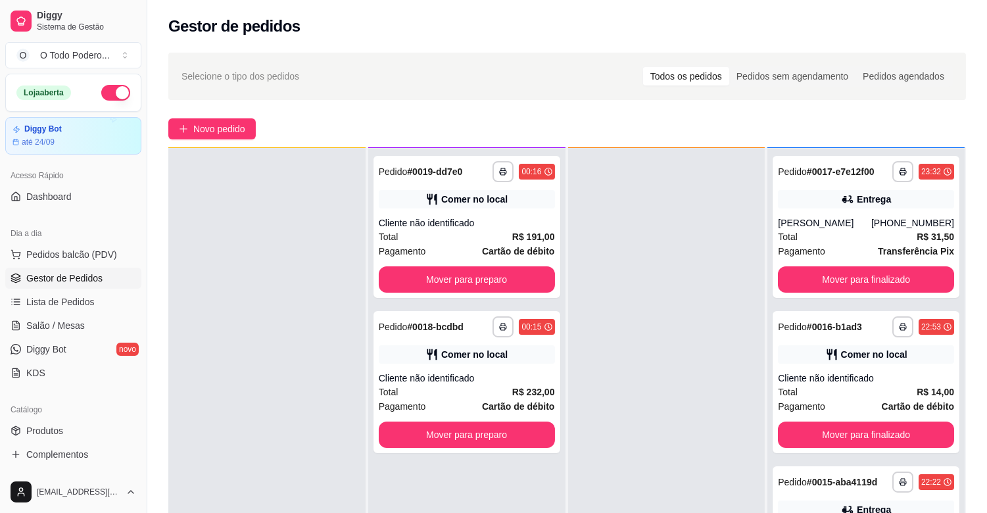
click at [101, 87] on button "button" at bounding box center [115, 93] width 29 height 16
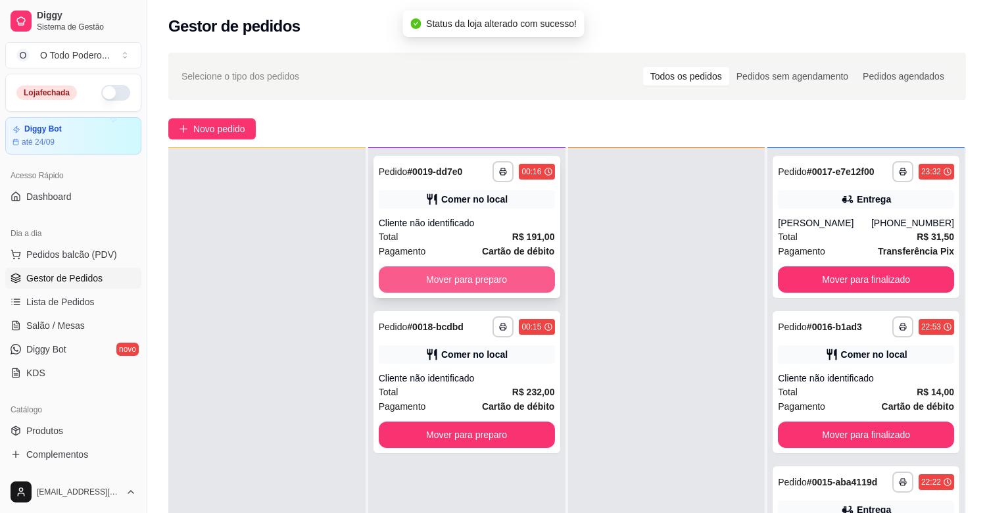
click at [459, 280] on button "Mover para preparo" at bounding box center [467, 279] width 176 height 26
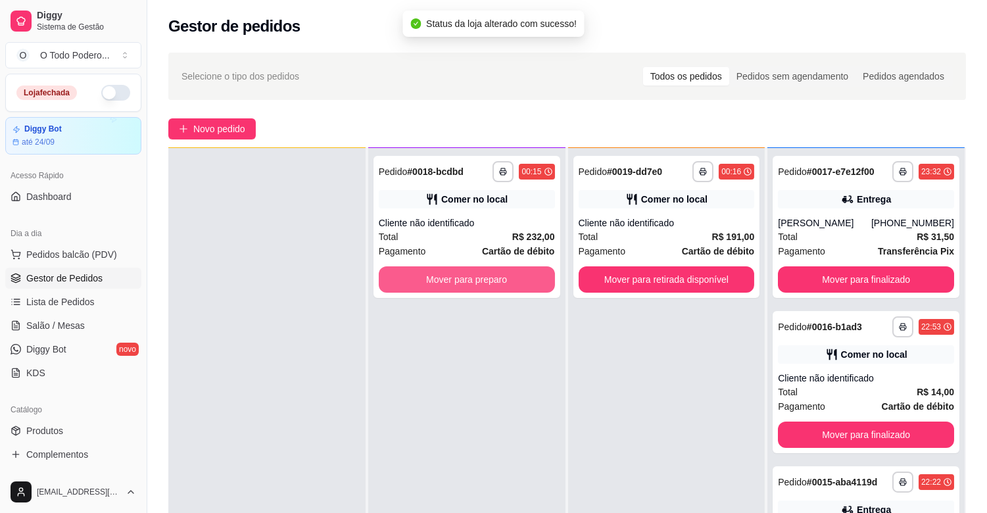
click at [459, 280] on button "Mover para preparo" at bounding box center [467, 279] width 176 height 26
